Goal: Transaction & Acquisition: Download file/media

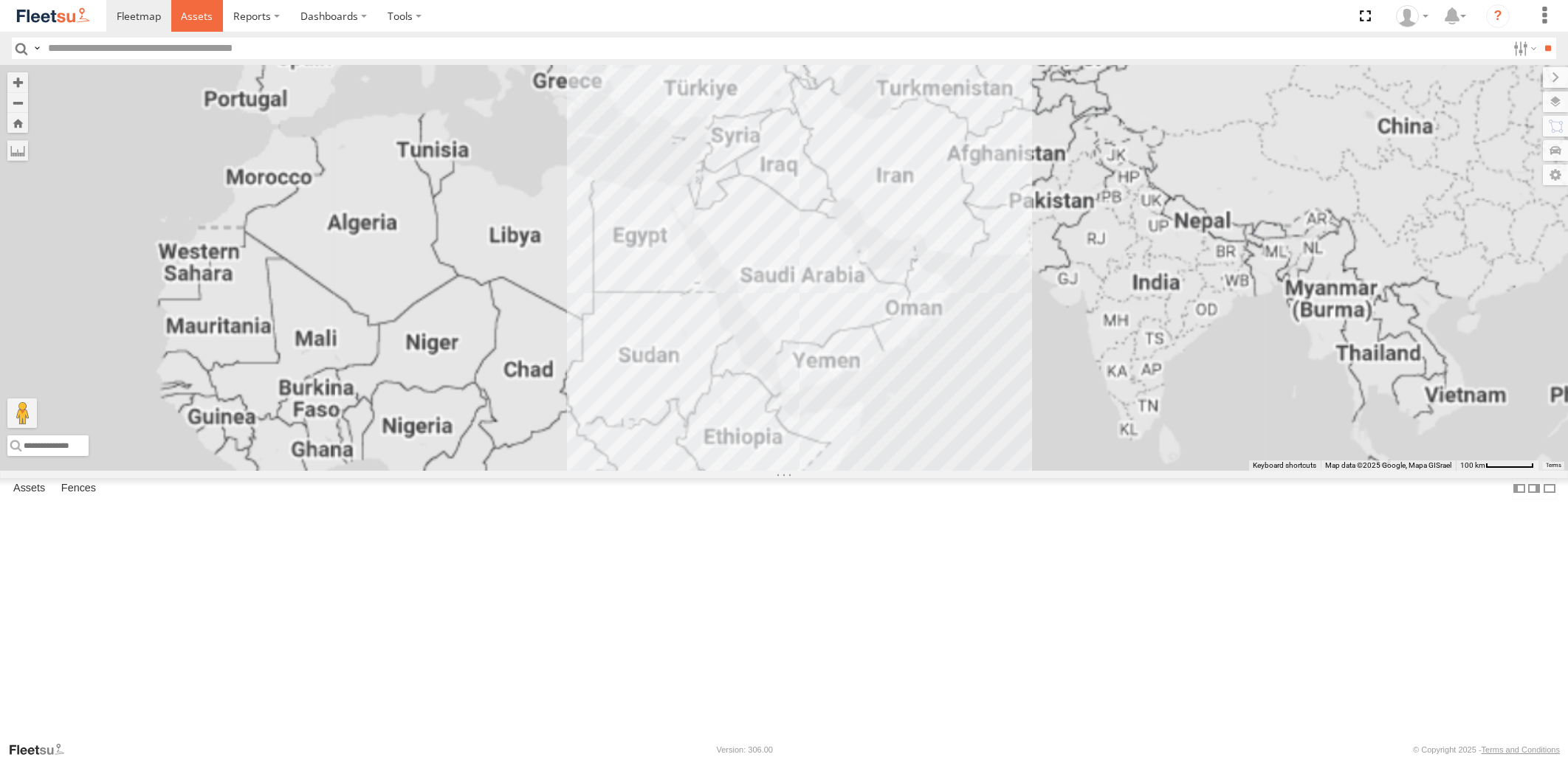
click at [200, 20] on span at bounding box center [197, 16] width 31 height 14
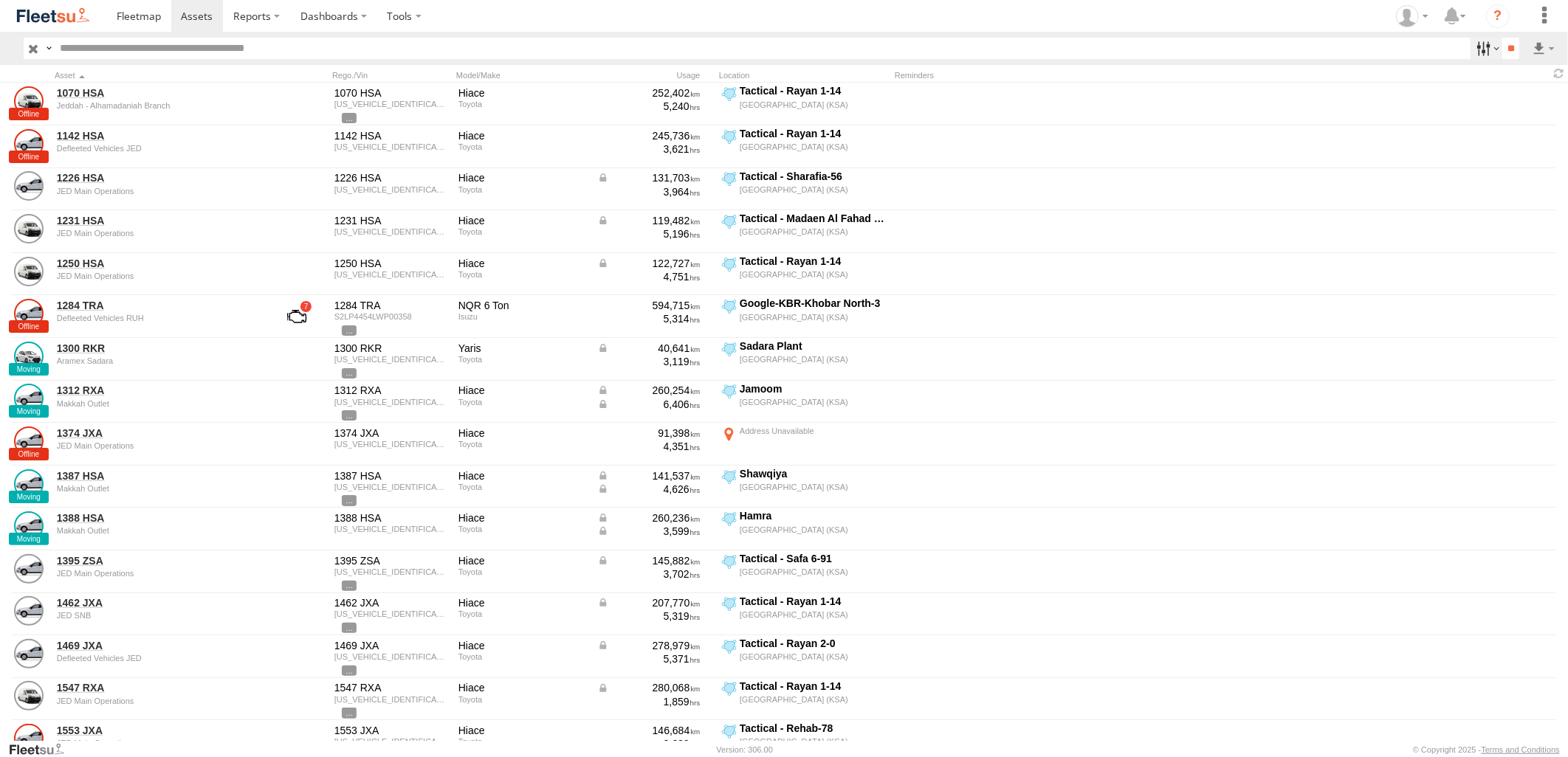
click at [1472, 50] on label at bounding box center [1486, 48] width 31 height 22
click at [0, 0] on span "JED - Jeddah" at bounding box center [0, 0] width 0 height 0
click at [0, 0] on span "Abha Warhouse" at bounding box center [0, 0] width 0 height 0
click at [0, 0] on span "Baha warehouse" at bounding box center [0, 0] width 0 height 0
click at [0, 0] on span "Defleeted Vehicles JED" at bounding box center [0, 0] width 0 height 0
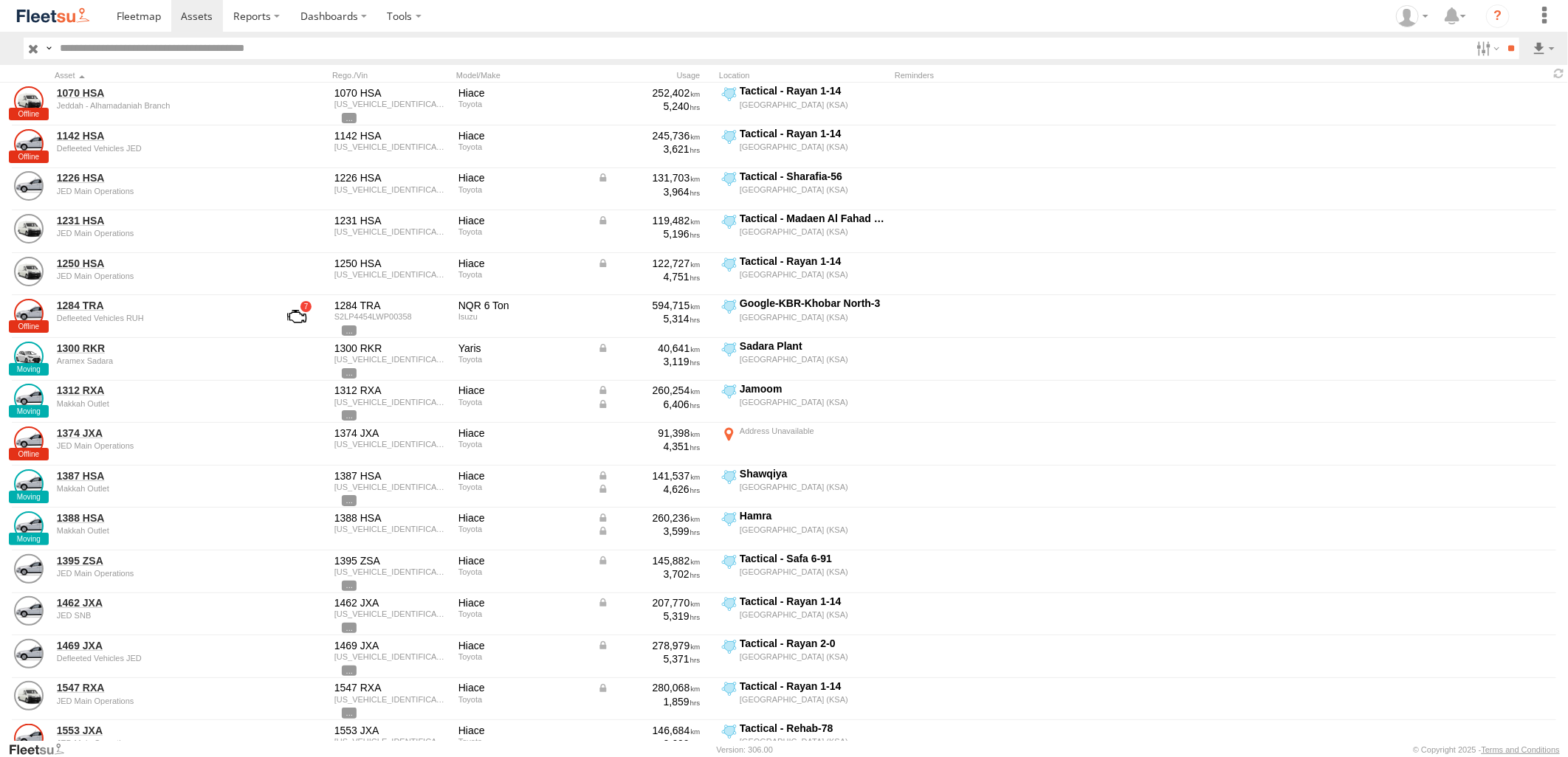
click at [0, 0] on span "Gizan Outlet" at bounding box center [0, 0] width 0 height 0
click at [0, 0] on span "JED Expansions SDCC Couriers" at bounding box center [0, 0] width 0 height 0
click at [0, 0] on span "JED RUH NCB Mail Room" at bounding box center [0, 0] width 0 height 0
click at [0, 0] on span "Khamis Mushait Outlet" at bounding box center [0, 0] width 0 height 0
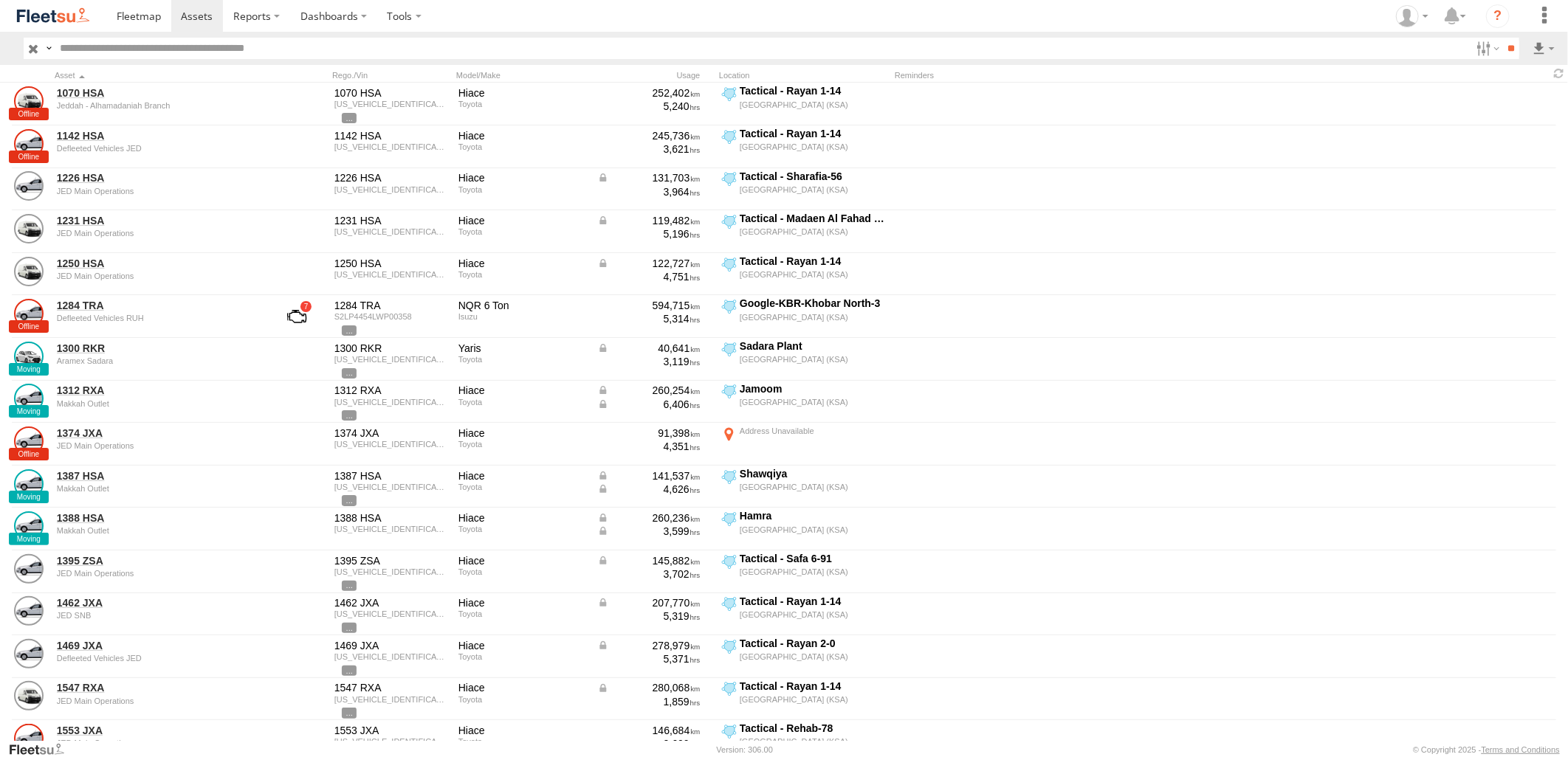
click at [0, 0] on span "Main Warehouse, [GEOGRAPHIC_DATA]" at bounding box center [0, 0] width 0 height 0
click at [0, 0] on span "Makkah Outlet" at bounding box center [0, 0] width 0 height 0
click at [0, 0] on span "Najran" at bounding box center [0, 0] width 0 height 0
click at [0, 0] on span "Qunfuda" at bounding box center [0, 0] width 0 height 0
click at [0, 0] on span "Tabuk Outlet" at bounding box center [0, 0] width 0 height 0
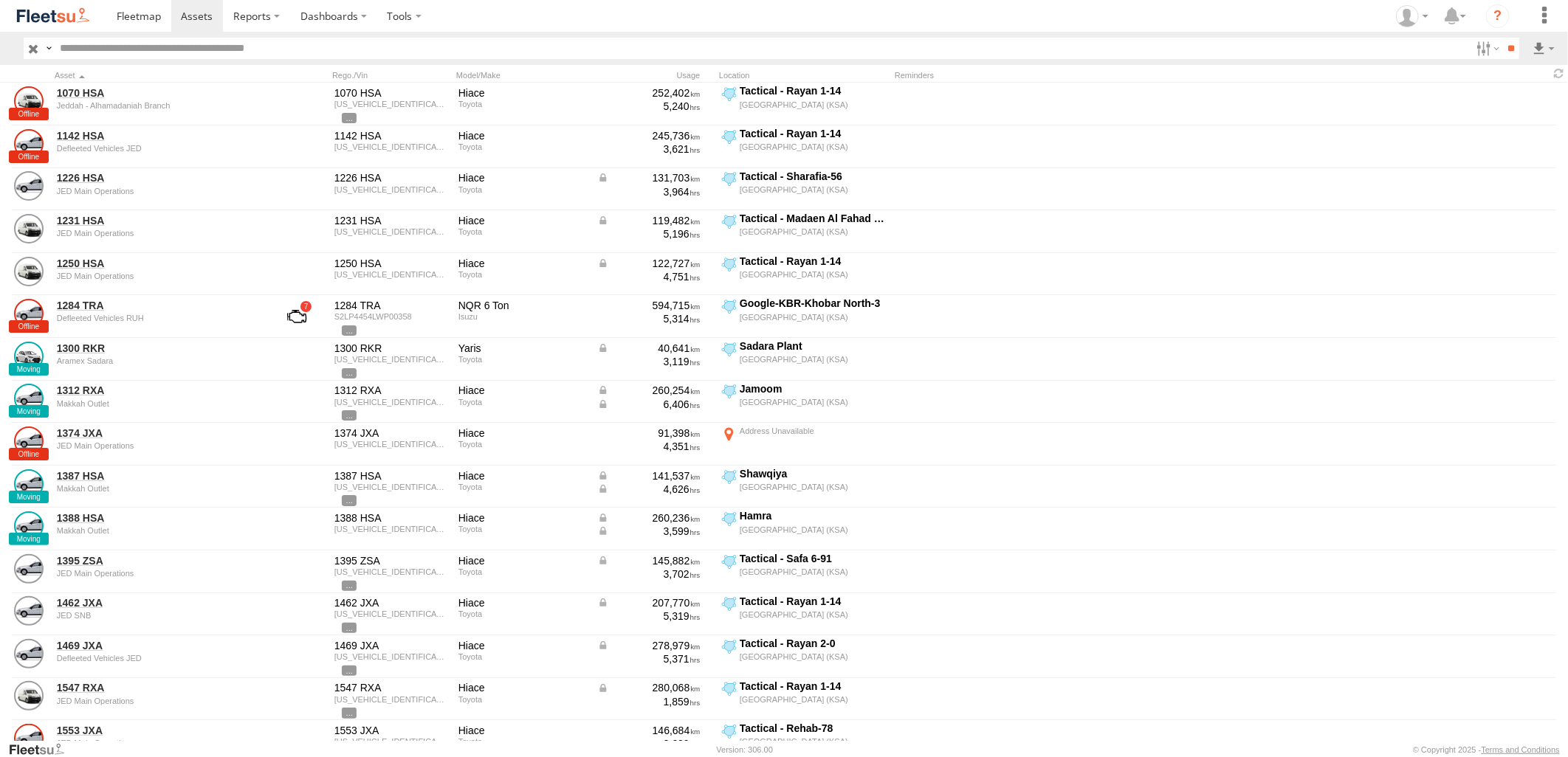
click at [0, 0] on span "Taif Outlet" at bounding box center [0, 0] width 0 height 0
click at [0, 0] on span "Yanbu Outlet" at bounding box center [0, 0] width 0 height 0
click at [1513, 46] on input "**" at bounding box center [1511, 48] width 17 height 22
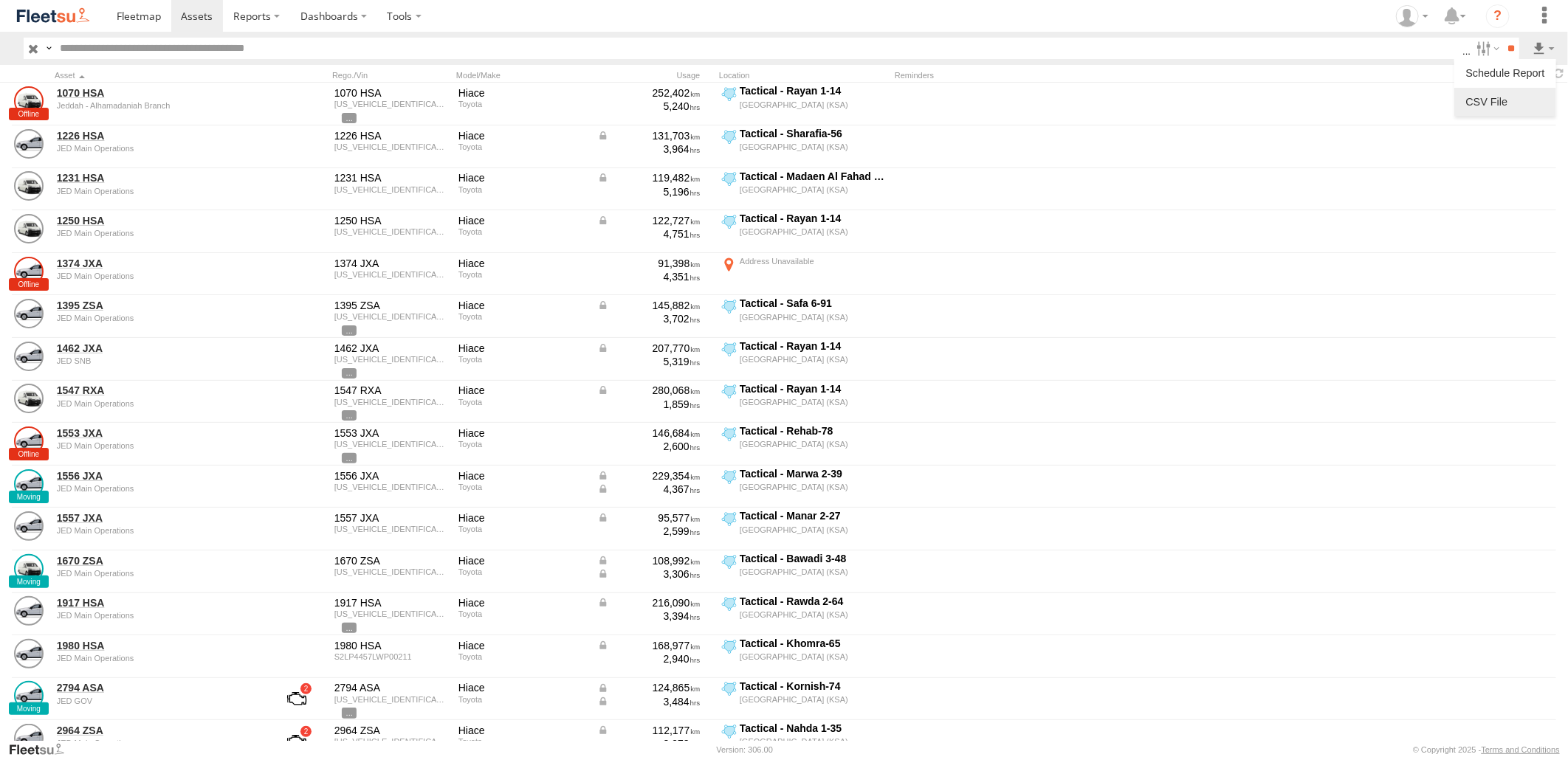
click at [1508, 100] on label at bounding box center [1505, 102] width 90 height 22
click at [0, 0] on button "Export" at bounding box center [0, 0] width 0 height 0
click at [0, 0] on label "×" at bounding box center [0, 0] width 0 height 0
drag, startPoint x: 1483, startPoint y: 49, endPoint x: 1475, endPoint y: 50, distance: 8.1
click at [1483, 49] on label at bounding box center [1486, 48] width 31 height 22
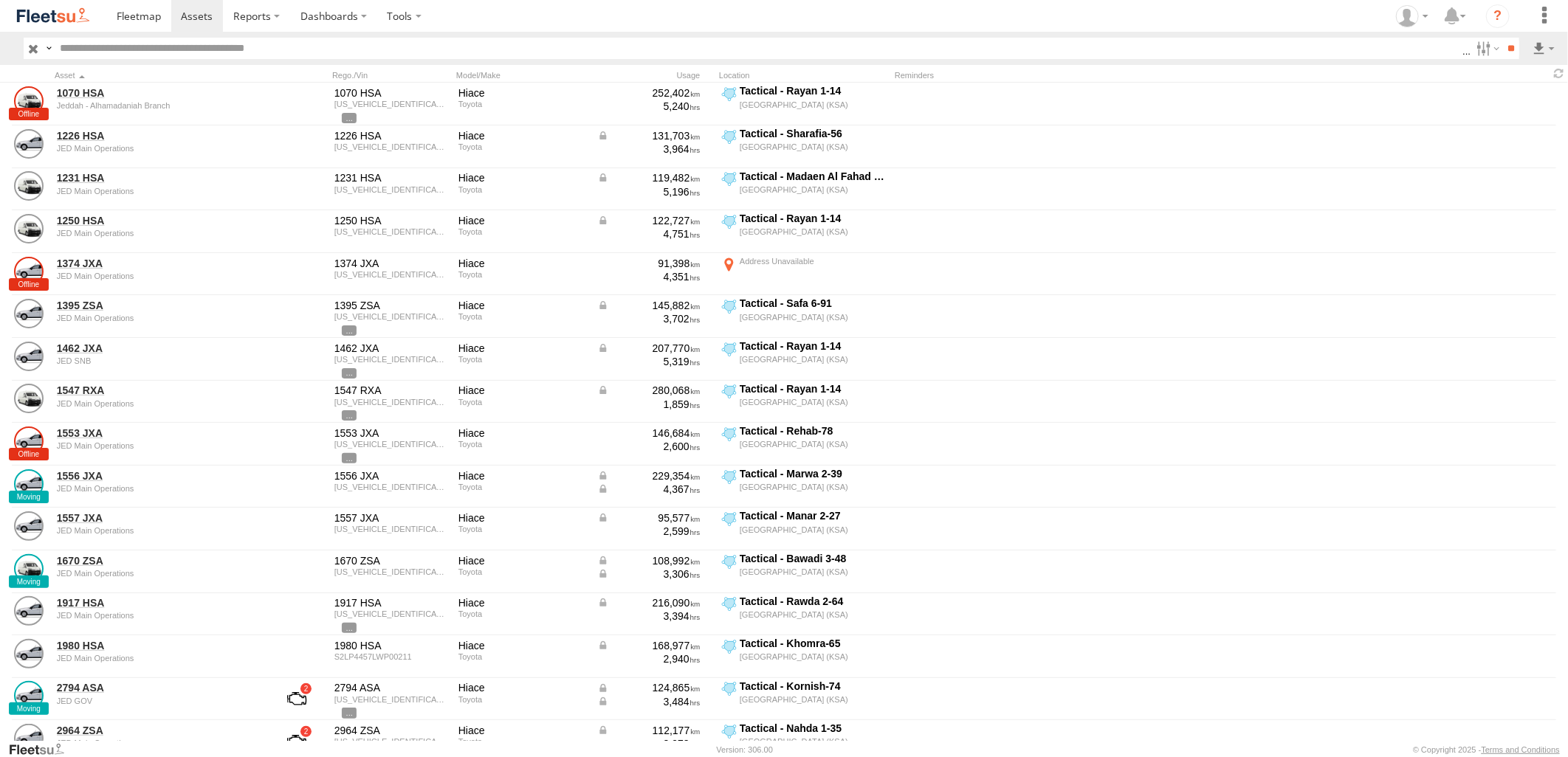
click at [0, 0] on span "Abha Warhouse" at bounding box center [0, 0] width 0 height 0
click at [0, 0] on span "Baha warehouse" at bounding box center [0, 0] width 0 height 0
click at [0, 0] on span "Defleeted Vehicles JED" at bounding box center [0, 0] width 0 height 0
drag, startPoint x: 62, startPoint y: 410, endPoint x: 62, endPoint y: 436, distance: 26.0
click at [0, 0] on span "Gizan Outlet" at bounding box center [0, 0] width 0 height 0
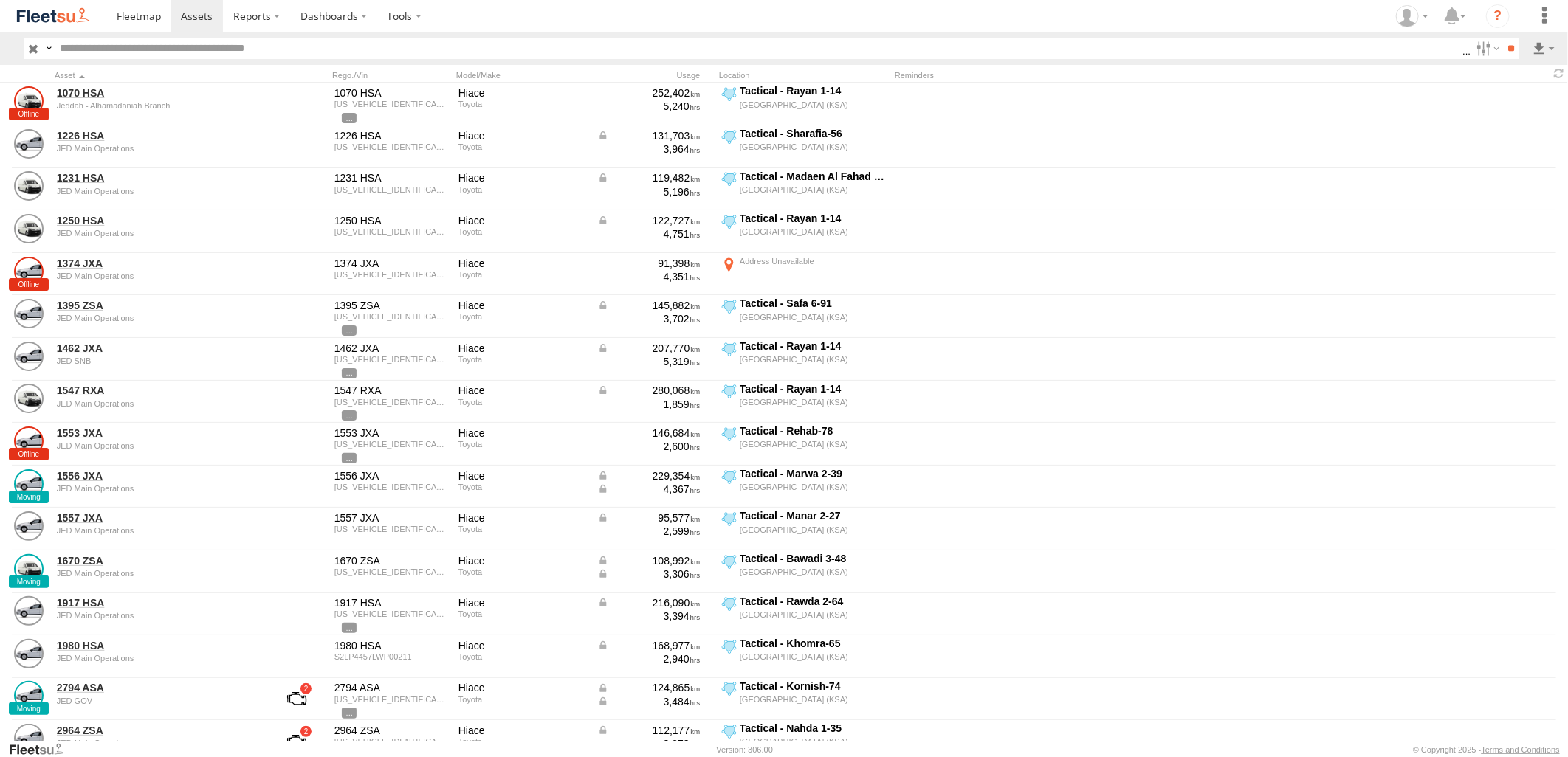
click at [0, 0] on span "JED Expansions SDCC Couriers" at bounding box center [0, 0] width 0 height 0
click at [0, 0] on div "JED RUH NCB Mail Room" at bounding box center [0, 0] width 0 height 0
click at [0, 0] on span "JED RUH NCB Mail Room" at bounding box center [0, 0] width 0 height 0
click at [0, 0] on span "Khamis Mushait Outlet" at bounding box center [0, 0] width 0 height 0
click at [0, 0] on span "Main Warehouse, [GEOGRAPHIC_DATA]" at bounding box center [0, 0] width 0 height 0
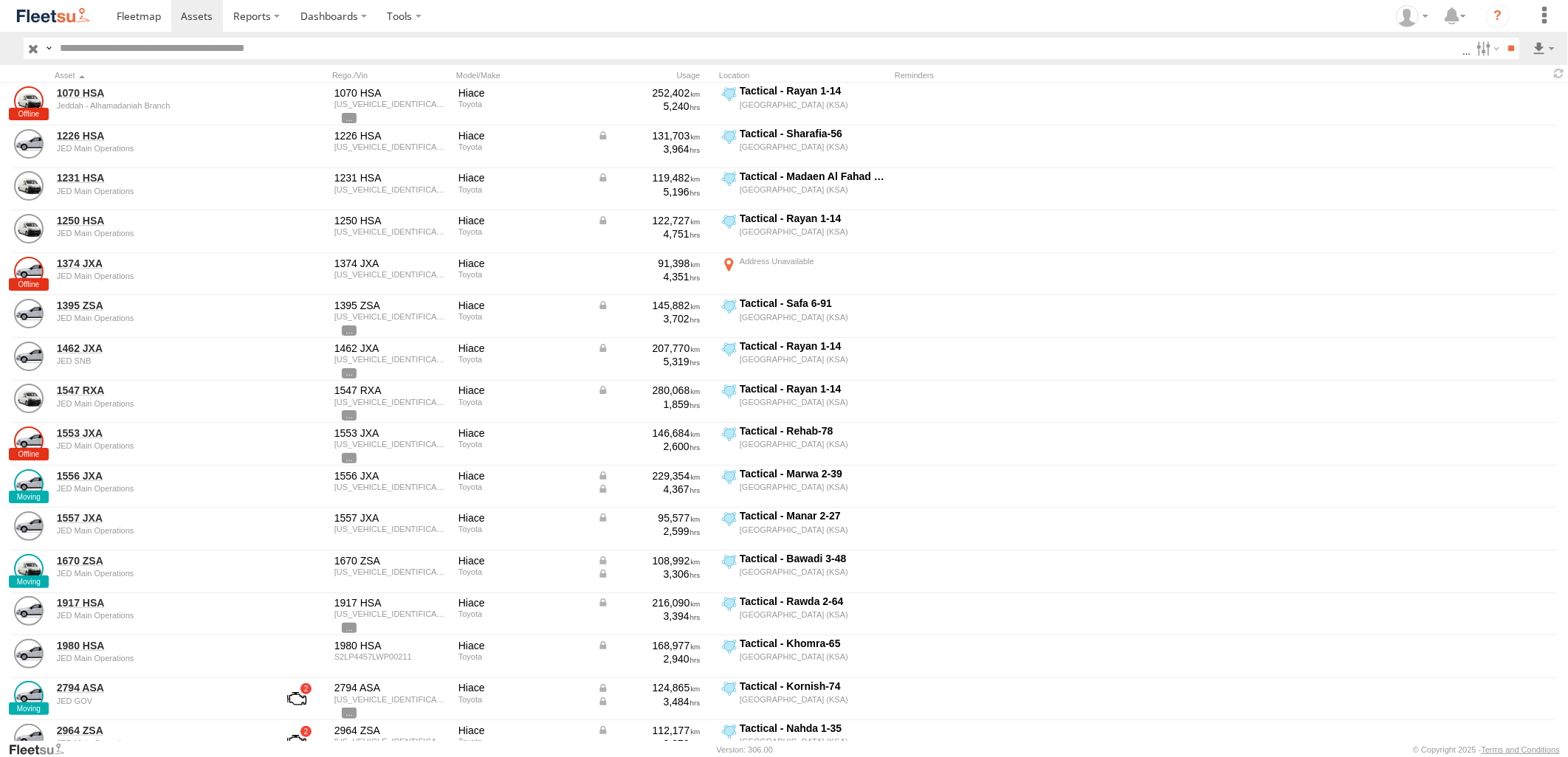
click at [0, 0] on div "Najran" at bounding box center [0, 0] width 0 height 0
click at [0, 0] on span "Makkah Outlet" at bounding box center [0, 0] width 0 height 0
click at [0, 0] on span "Najran" at bounding box center [0, 0] width 0 height 0
click at [0, 0] on span "Qunfuda" at bounding box center [0, 0] width 0 height 0
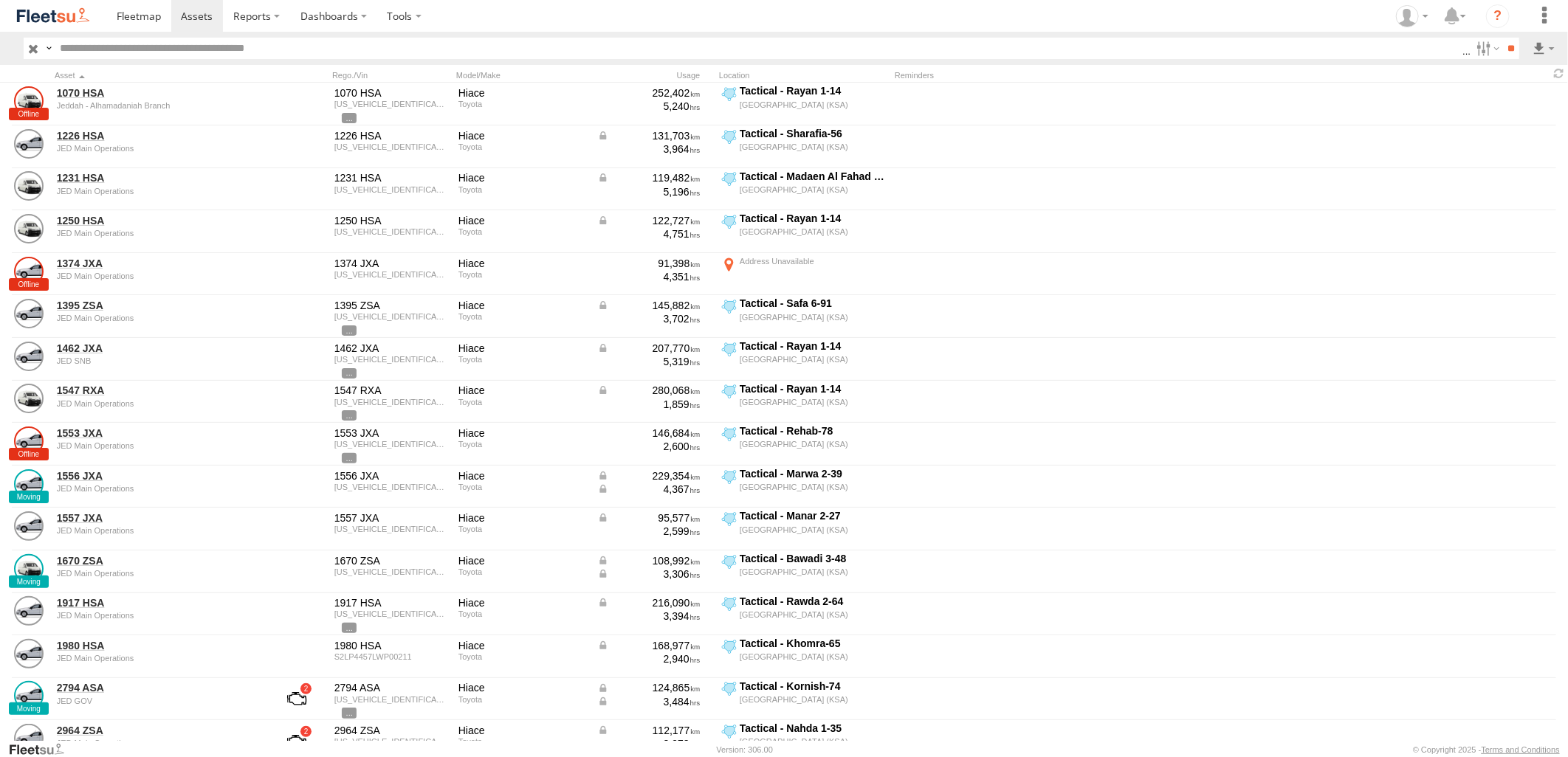
click at [0, 0] on div "Tabuk Outlet" at bounding box center [0, 0] width 0 height 0
click at [0, 0] on span "Tabuk Outlet" at bounding box center [0, 0] width 0 height 0
click at [0, 0] on span "Taif Outlet" at bounding box center [0, 0] width 0 height 0
click at [0, 0] on span "Yanbu Outlet" at bounding box center [0, 0] width 0 height 0
click at [1506, 46] on input "**" at bounding box center [1511, 48] width 17 height 22
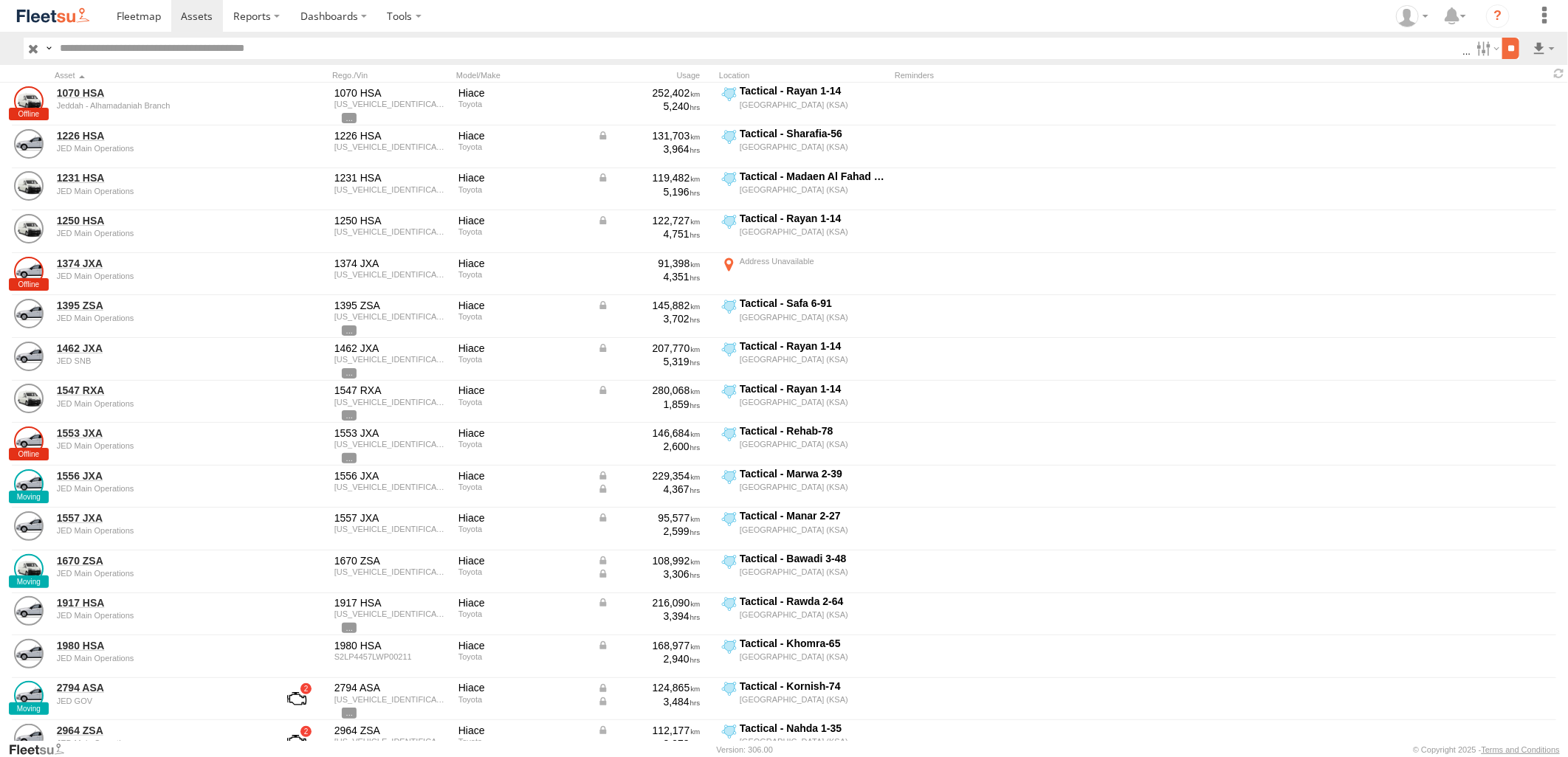
scroll to position [0, 0]
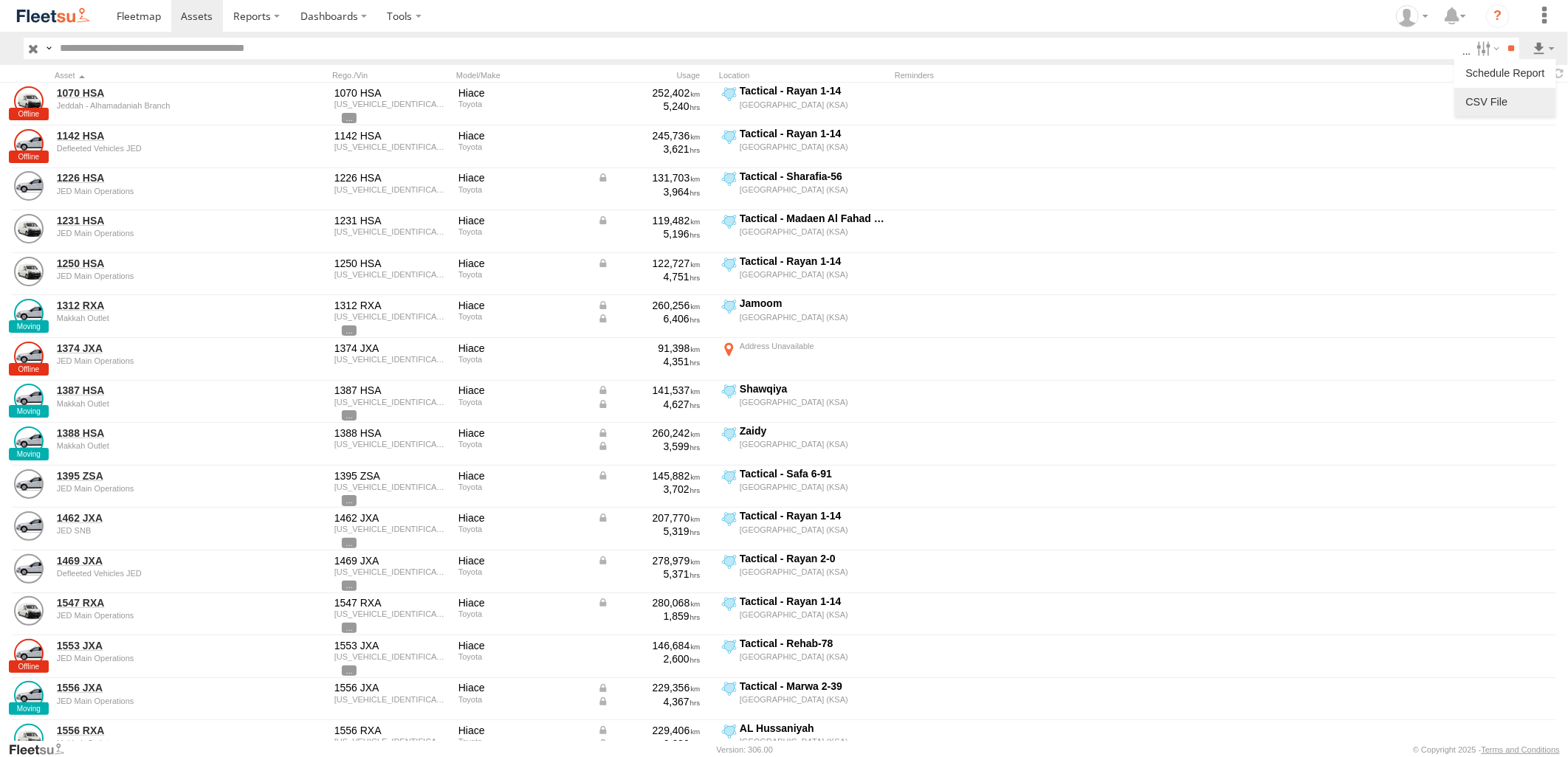
click at [1514, 97] on label at bounding box center [1505, 102] width 90 height 22
click at [0, 0] on button "Export" at bounding box center [0, 0] width 0 height 0
click at [0, 0] on label at bounding box center [0, 0] width 0 height 0
click at [200, 23] on span at bounding box center [197, 16] width 31 height 14
